Goal: Complete application form: Complete application form

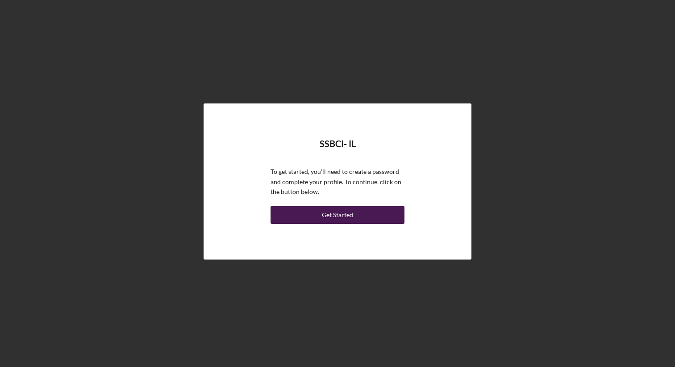
click at [322, 214] on button "Get Started" at bounding box center [337, 215] width 134 height 18
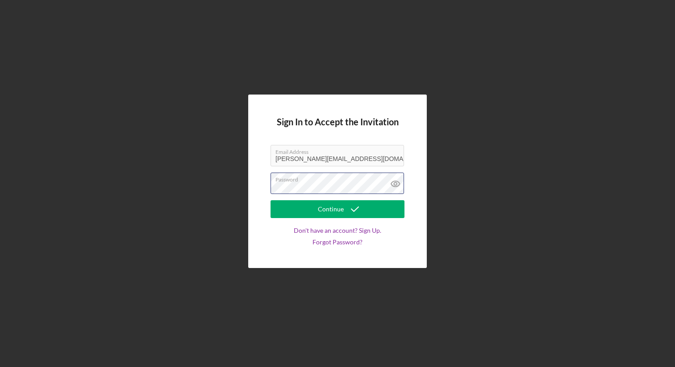
click at [270, 200] on button "Continue" at bounding box center [337, 209] width 134 height 18
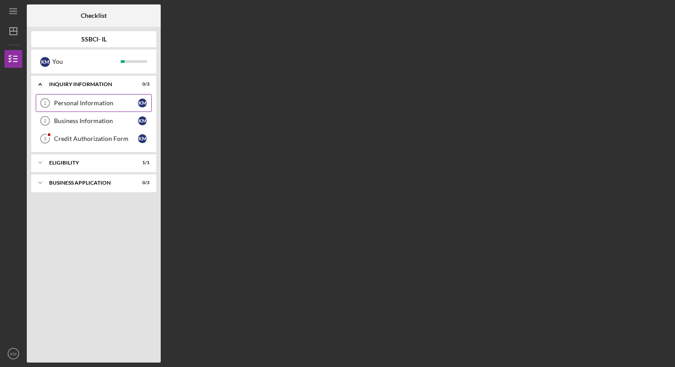
click at [80, 103] on div "Personal Information" at bounding box center [96, 103] width 84 height 7
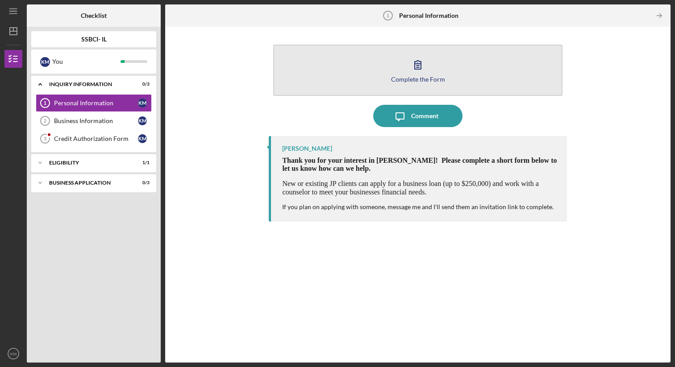
click at [416, 74] on icon "button" at bounding box center [418, 65] width 22 height 22
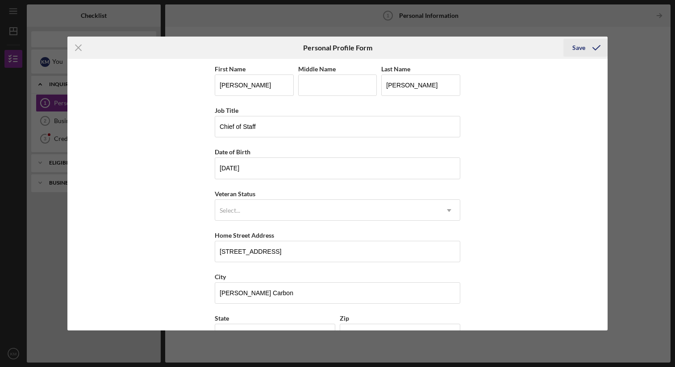
click at [582, 50] on div "Save" at bounding box center [578, 48] width 13 height 18
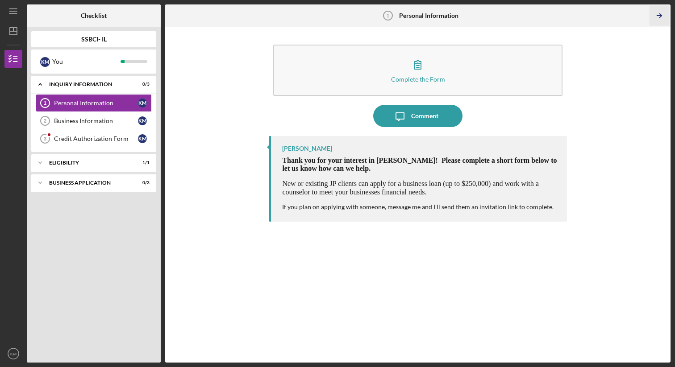
click at [660, 16] on line "button" at bounding box center [659, 16] width 4 height 0
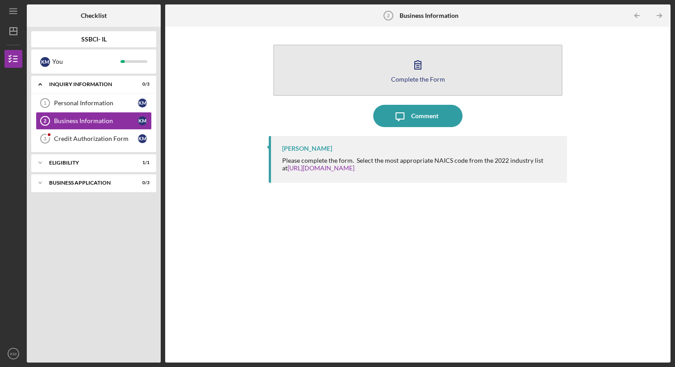
click at [408, 76] on div "Complete the Form" at bounding box center [418, 79] width 54 height 7
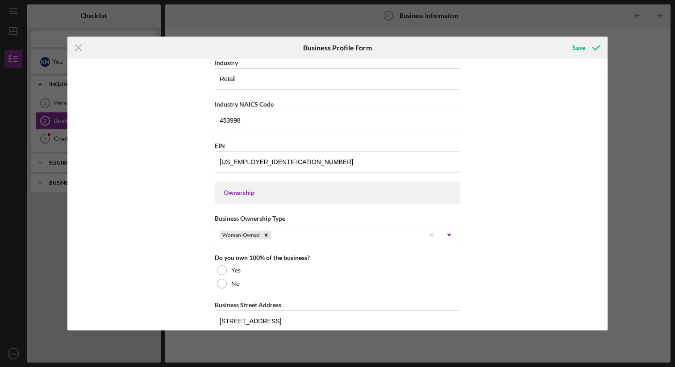
scroll to position [386, 0]
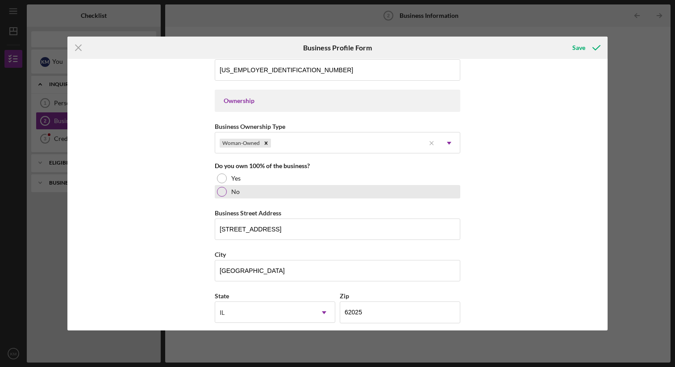
click at [221, 191] on div at bounding box center [222, 192] width 10 height 10
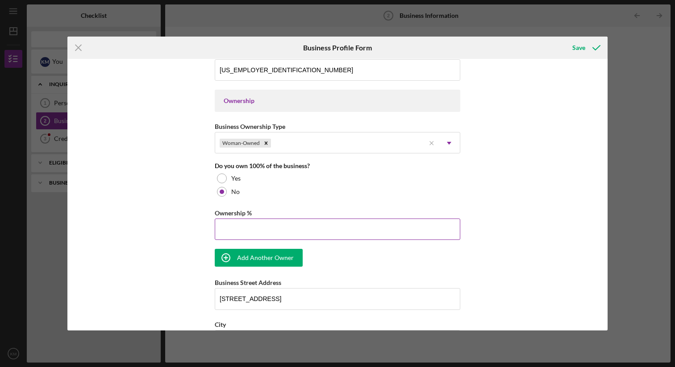
click at [230, 226] on input "Ownership %" at bounding box center [337, 229] width 245 height 21
type input "51.00%"
click at [282, 262] on div "Add Another Owner" at bounding box center [265, 258] width 57 height 18
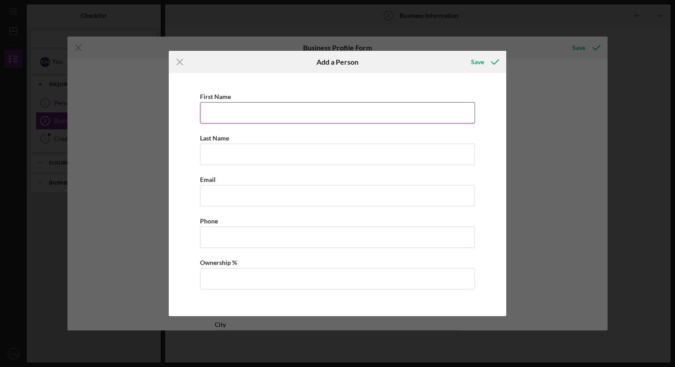
click at [239, 116] on input "First Name" at bounding box center [337, 112] width 275 height 21
type input "[PERSON_NAME]"
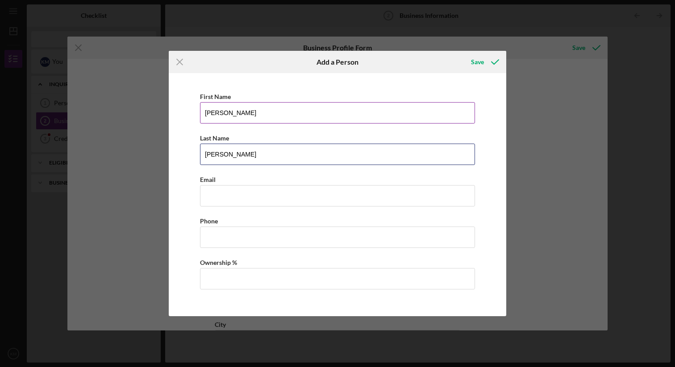
type input "[PERSON_NAME]"
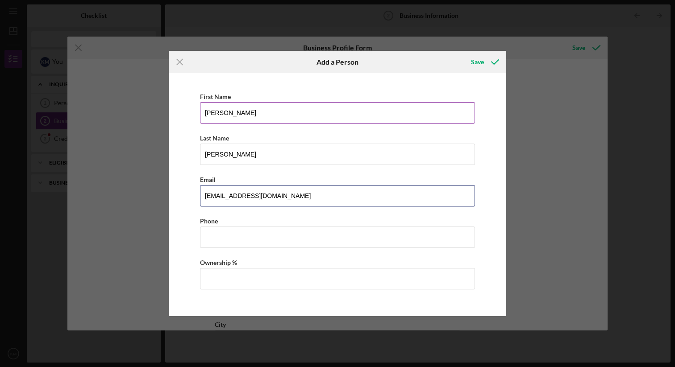
type input "[EMAIL_ADDRESS][DOMAIN_NAME]"
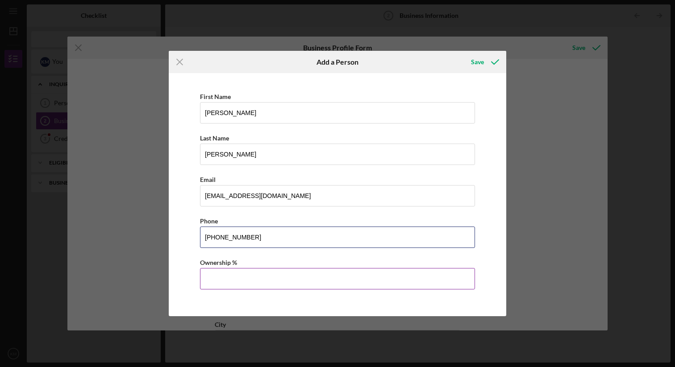
type input "[PHONE_NUMBER]"
click at [227, 282] on input "Ownership %" at bounding box center [337, 278] width 275 height 21
type input "49.00%"
click at [523, 212] on div "Icon/Menu Close Add a Person Save First Name [PERSON_NAME] Last Name [PERSON_NA…" at bounding box center [337, 183] width 675 height 367
click at [484, 63] on icon "button" at bounding box center [495, 62] width 22 height 22
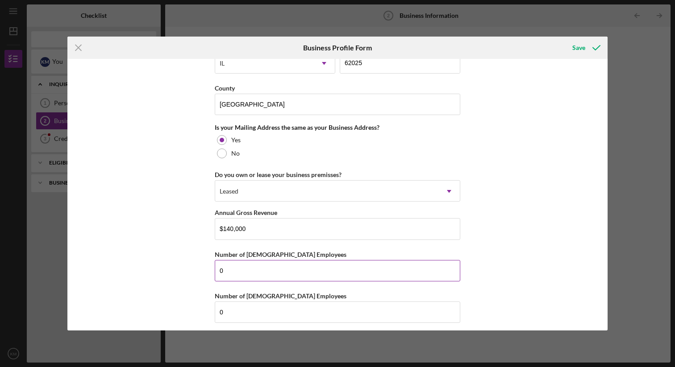
scroll to position [767, 0]
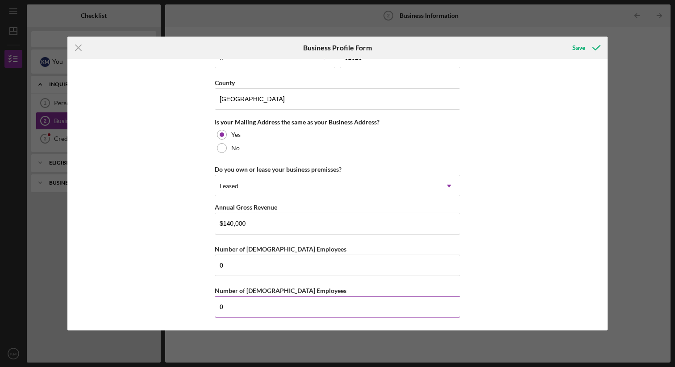
click at [233, 308] on input "0" at bounding box center [337, 306] width 245 height 21
type input "0"
click at [575, 51] on div "Save" at bounding box center [578, 48] width 13 height 18
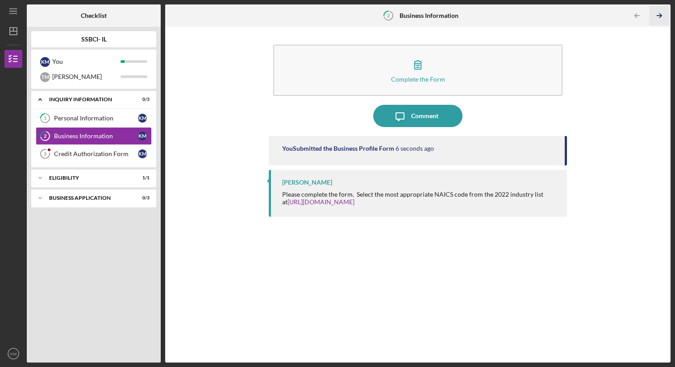
click at [659, 13] on icon "Icon/Table Pagination Arrow" at bounding box center [659, 16] width 20 height 20
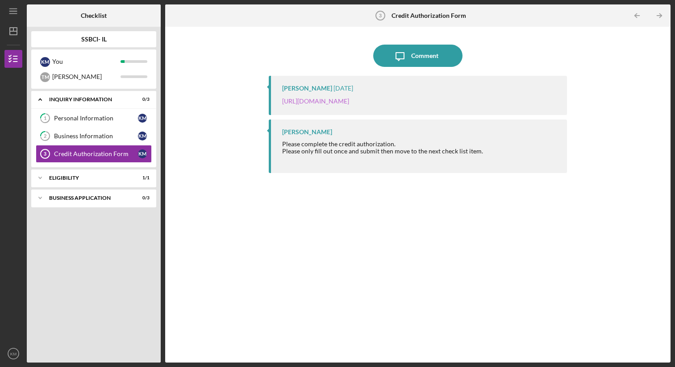
click at [349, 100] on link "[URL][DOMAIN_NAME]" at bounding box center [315, 101] width 67 height 8
